Goal: Check status: Check status

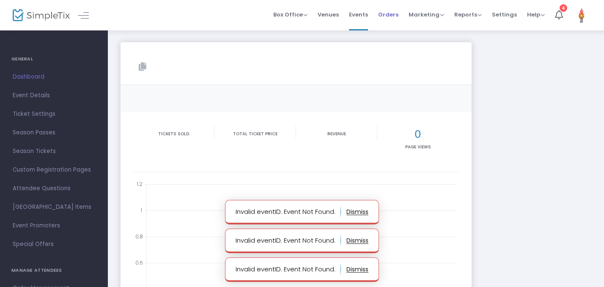
click at [390, 12] on span "Orders" at bounding box center [388, 15] width 20 height 22
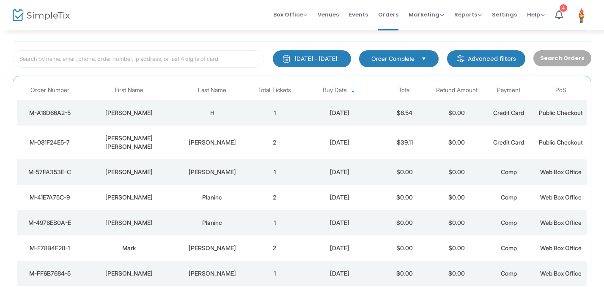
scroll to position [36, 0]
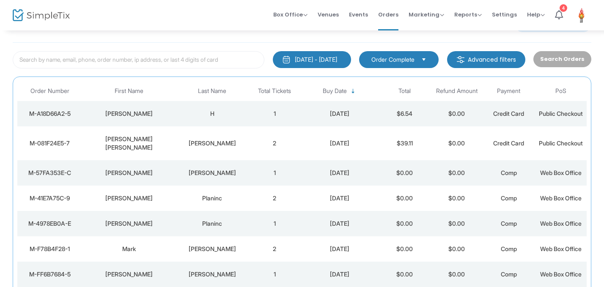
click at [290, 142] on td "2" at bounding box center [275, 143] width 52 height 34
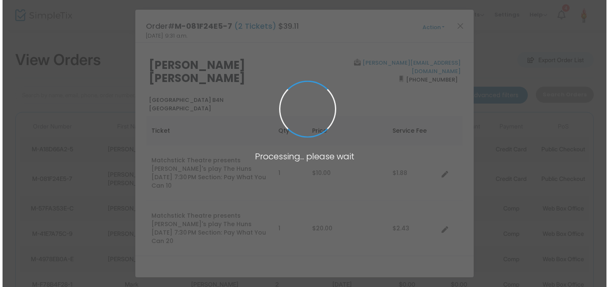
scroll to position [0, 0]
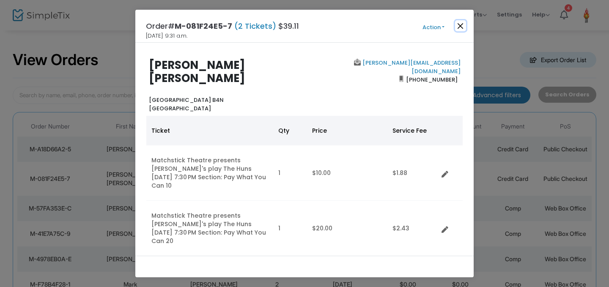
click at [460, 26] on button "Close" at bounding box center [460, 25] width 11 height 11
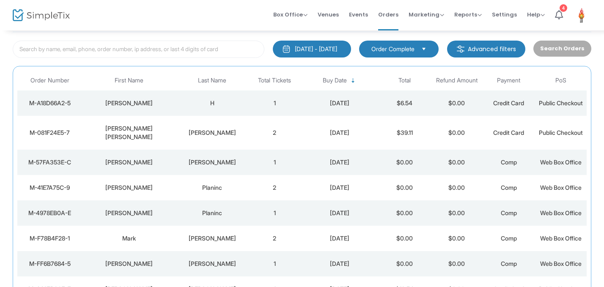
scroll to position [52, 0]
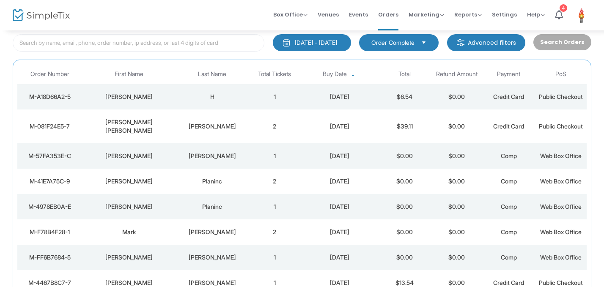
click at [293, 89] on td "1" at bounding box center [275, 96] width 52 height 25
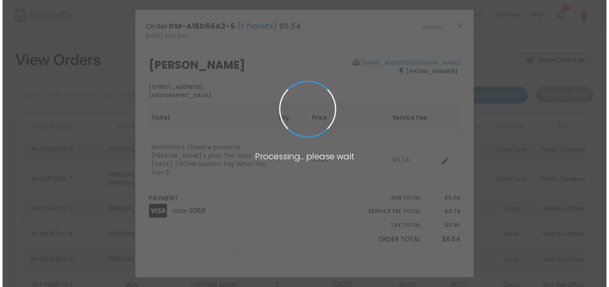
scroll to position [0, 0]
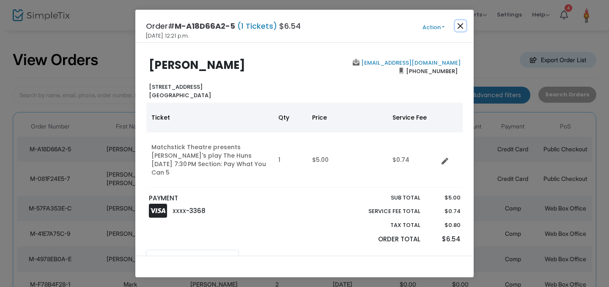
click at [462, 27] on button "Close" at bounding box center [460, 25] width 11 height 11
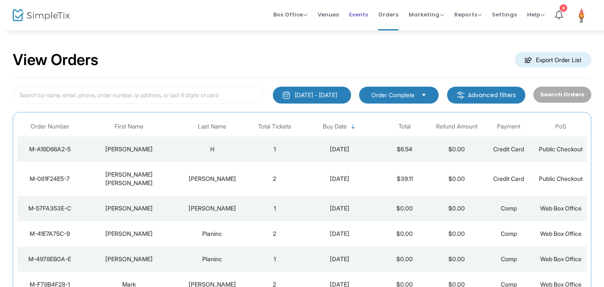
click at [362, 10] on span "Events" at bounding box center [358, 15] width 19 height 22
